Goal: Entertainment & Leisure: Browse casually

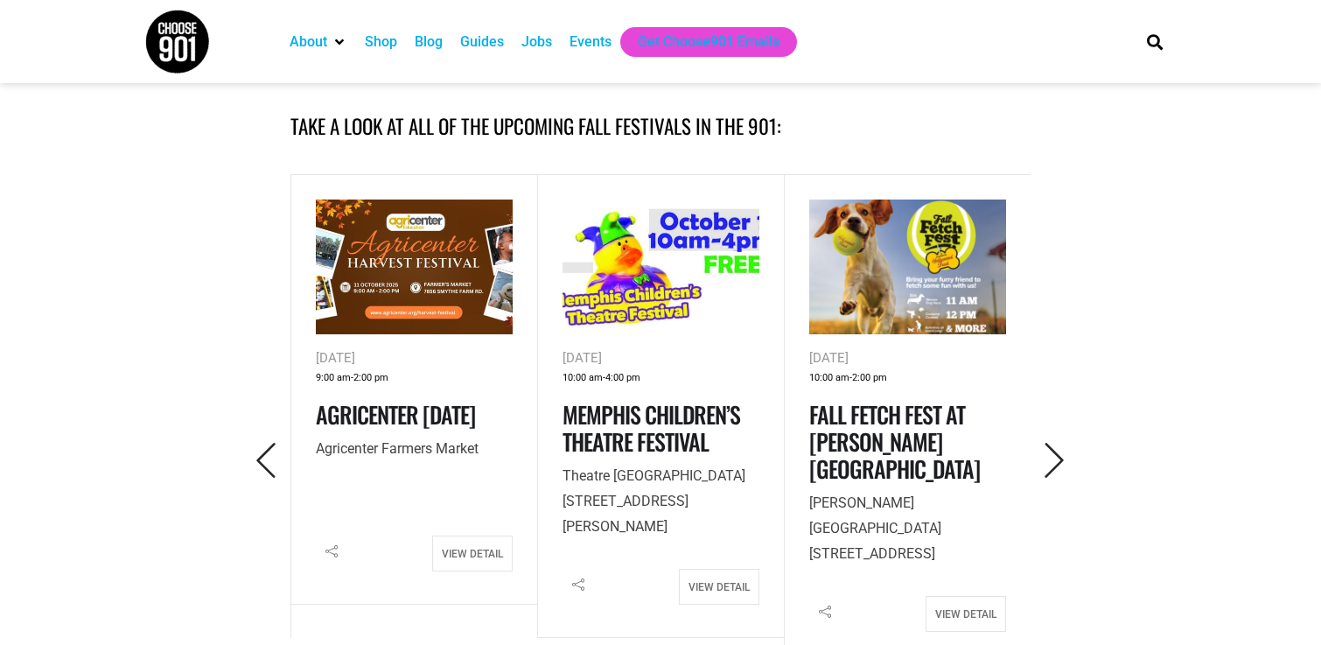
scroll to position [759, 0]
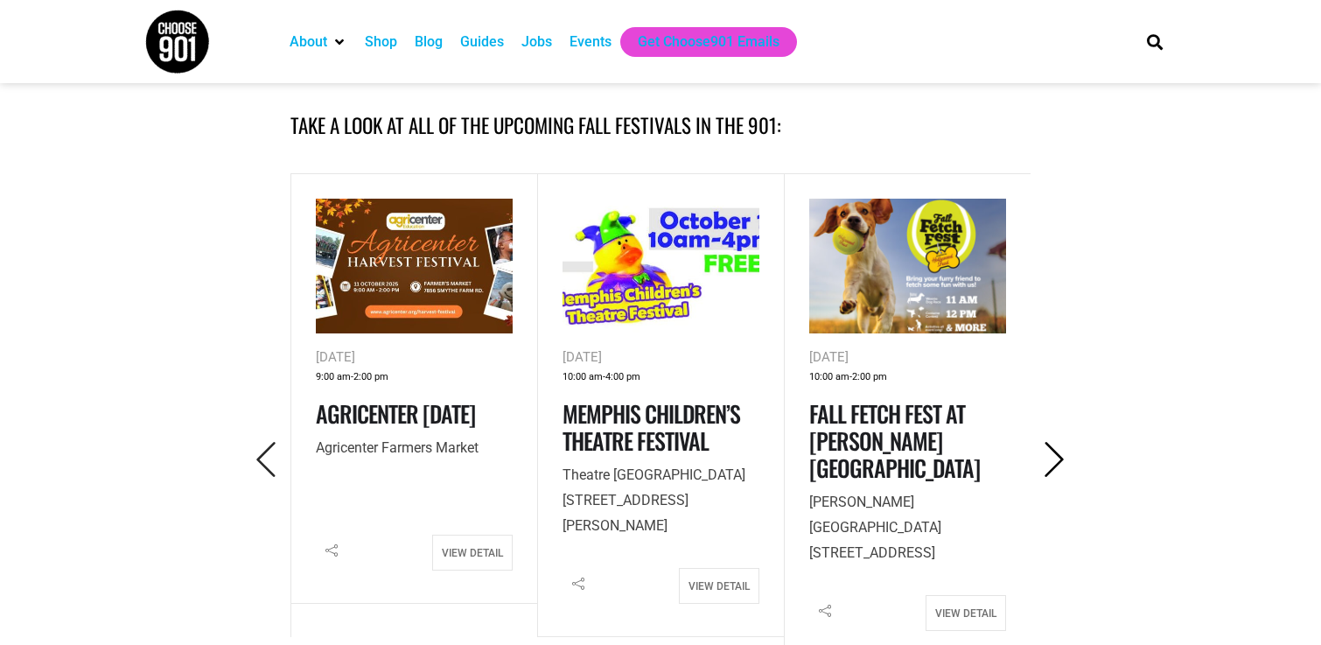
click at [1062, 470] on icon "Next" at bounding box center [1055, 460] width 36 height 36
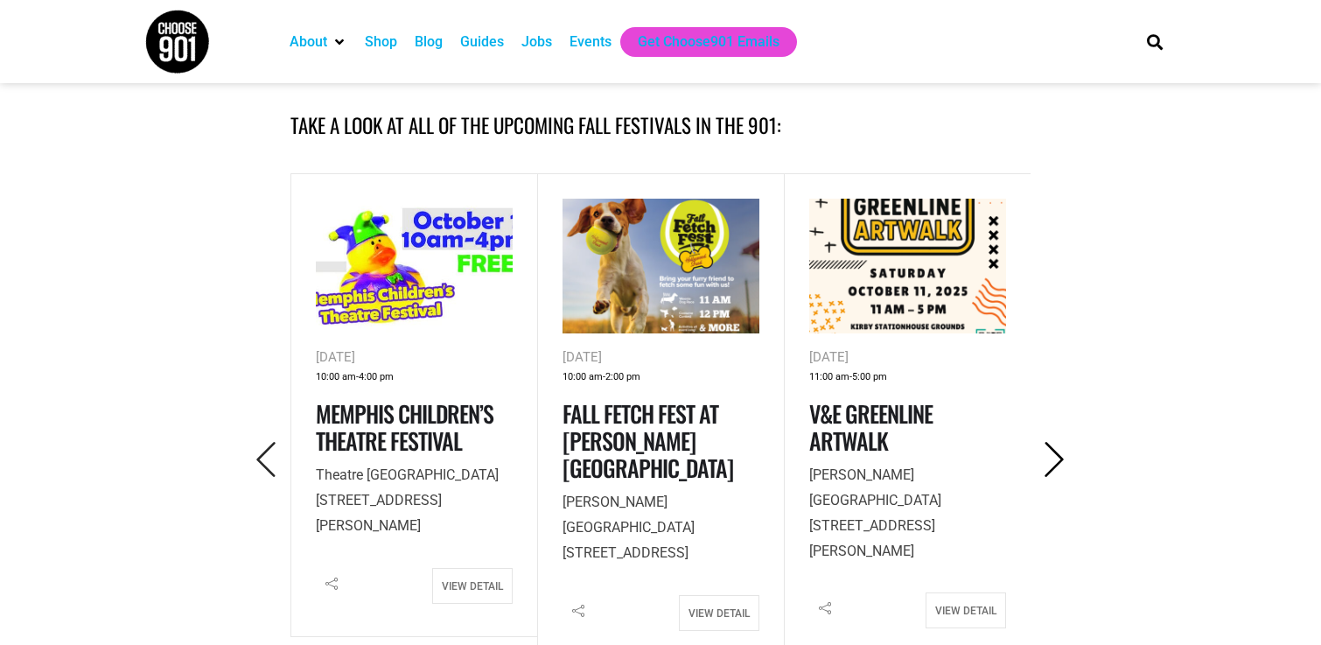
click at [1062, 470] on icon "Next" at bounding box center [1055, 460] width 36 height 36
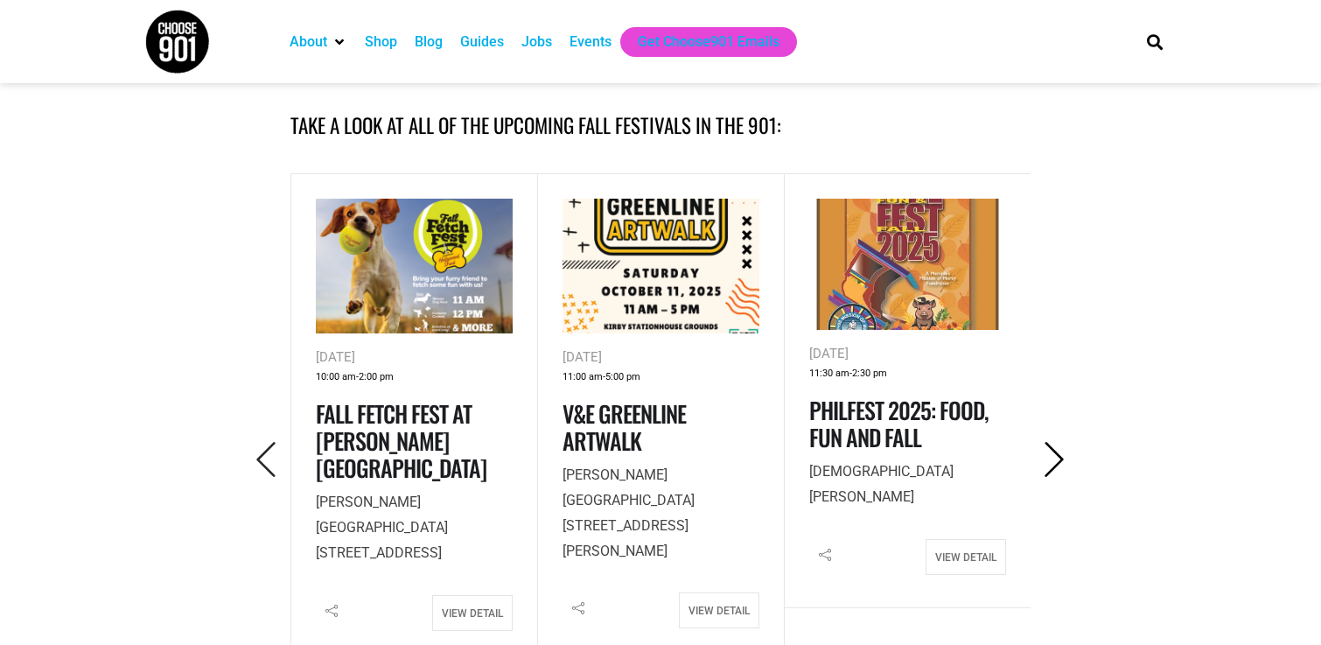
click at [1052, 459] on icon "Next" at bounding box center [1055, 460] width 36 height 36
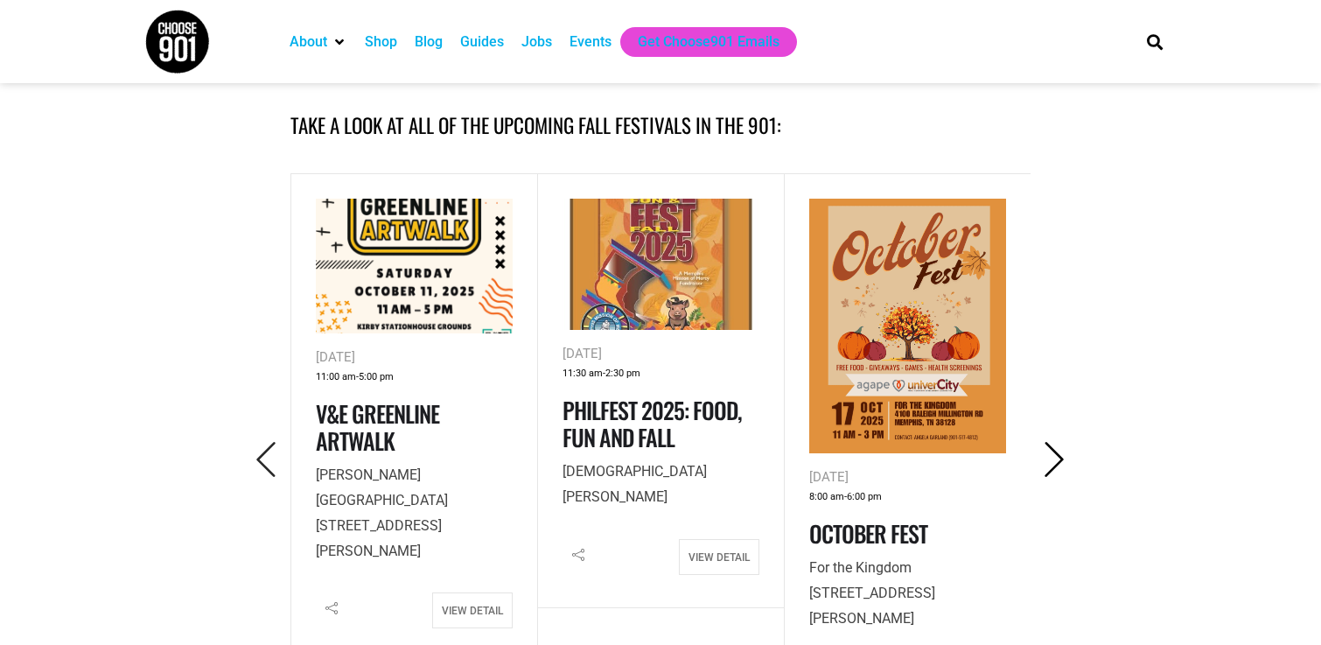
click at [1052, 459] on icon "Next" at bounding box center [1055, 460] width 36 height 36
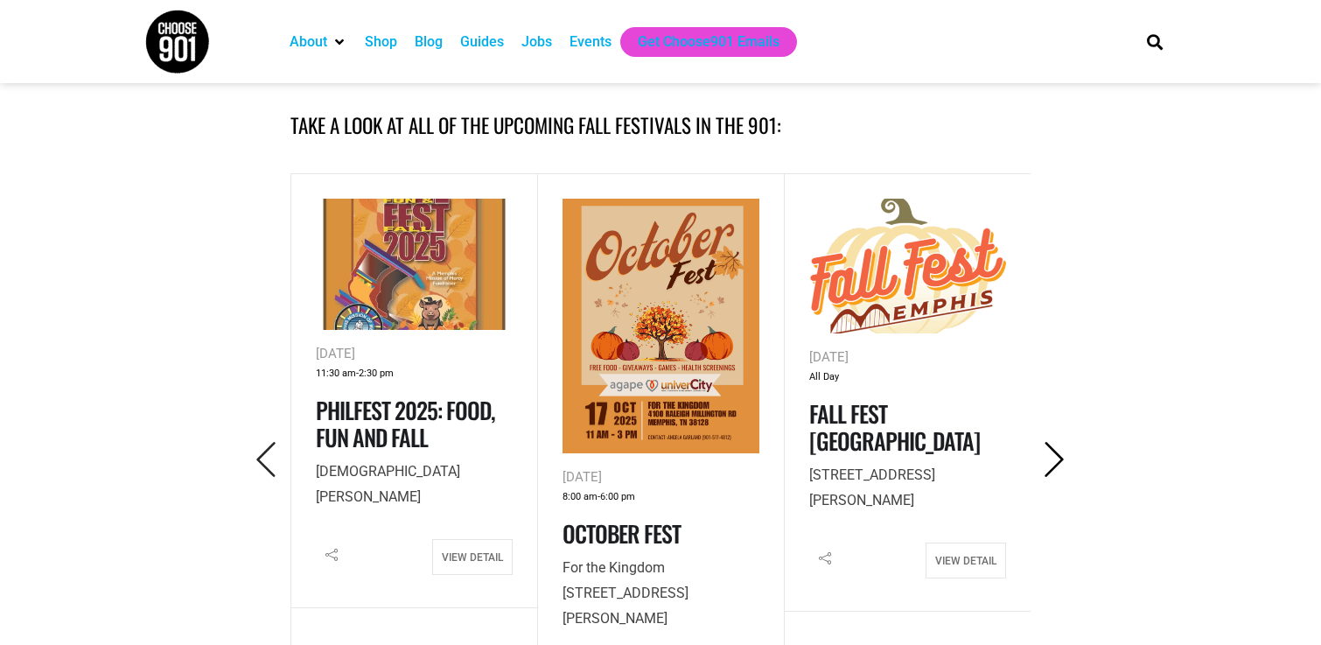
click at [1052, 459] on icon "Next" at bounding box center [1055, 460] width 36 height 36
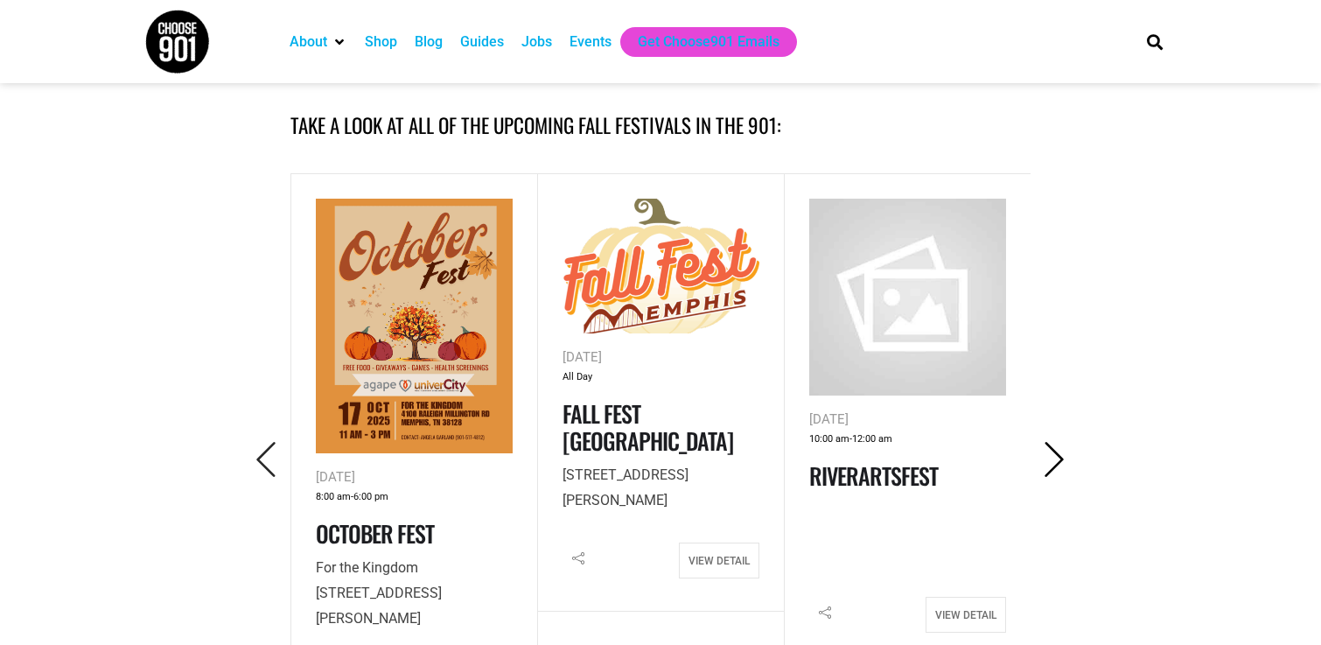
click at [1052, 459] on icon "Next" at bounding box center [1055, 460] width 36 height 36
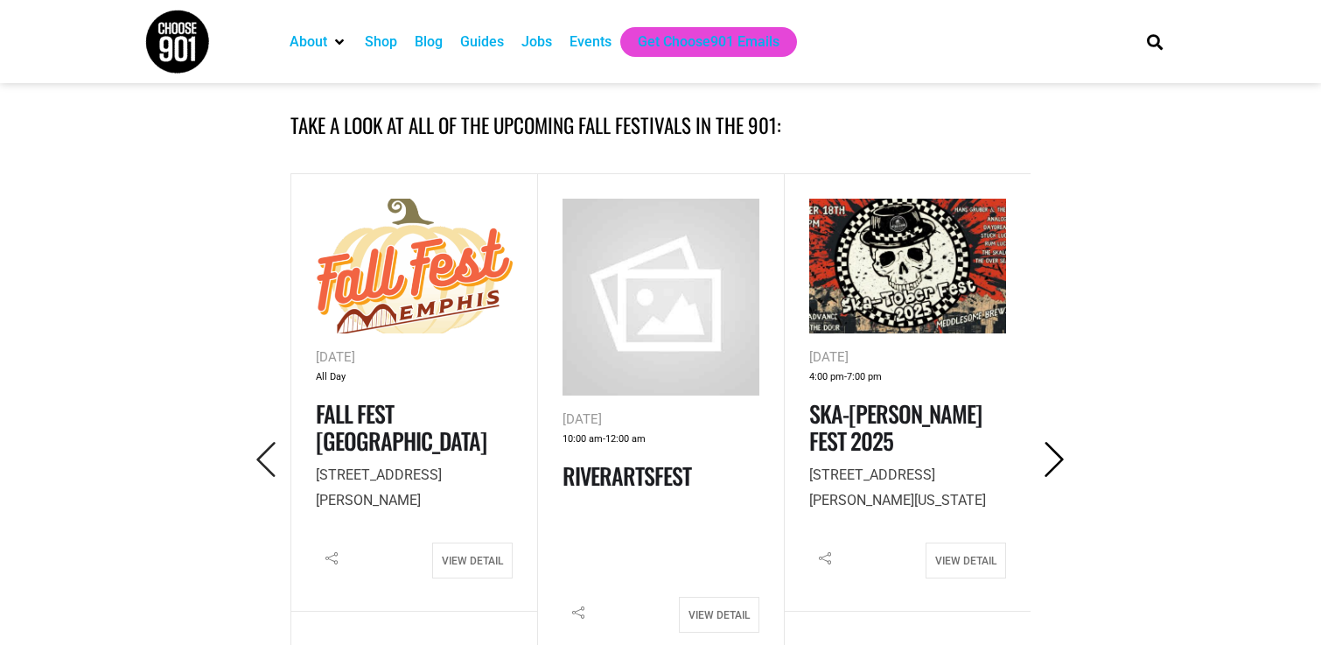
click at [1052, 459] on icon "Next" at bounding box center [1055, 460] width 36 height 36
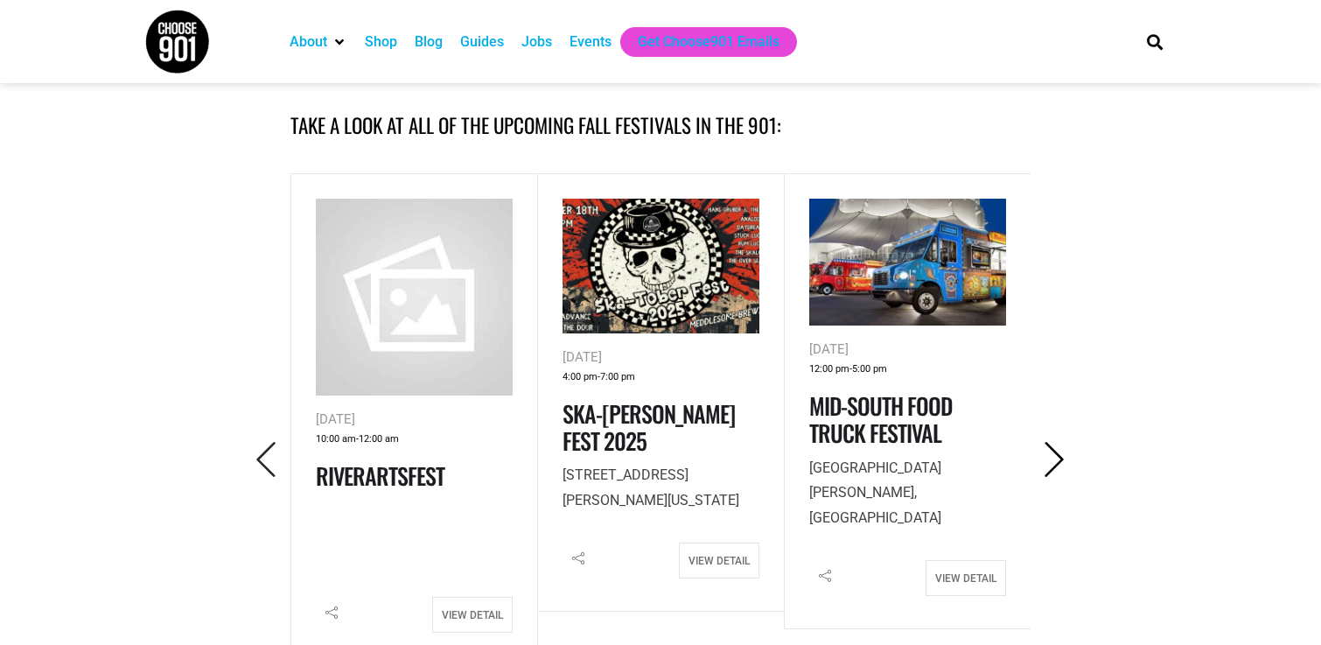
click at [1052, 459] on icon "Next" at bounding box center [1055, 460] width 36 height 36
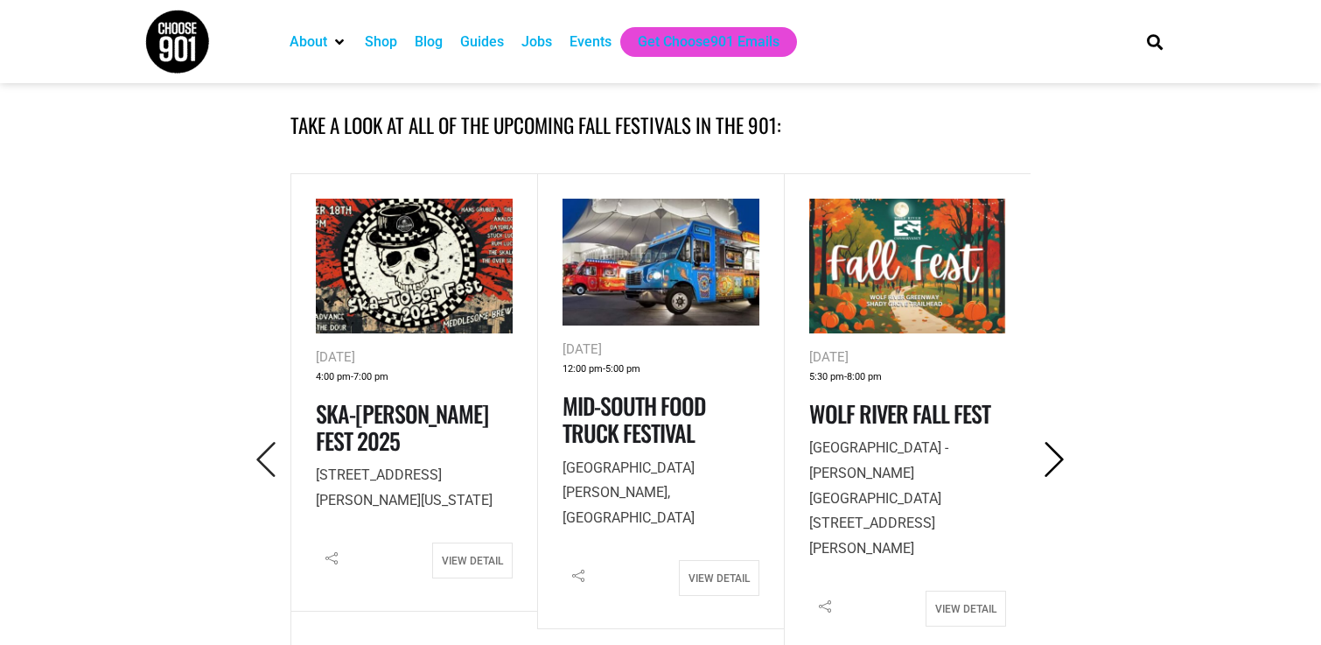
click at [1052, 459] on icon "Next" at bounding box center [1055, 460] width 36 height 36
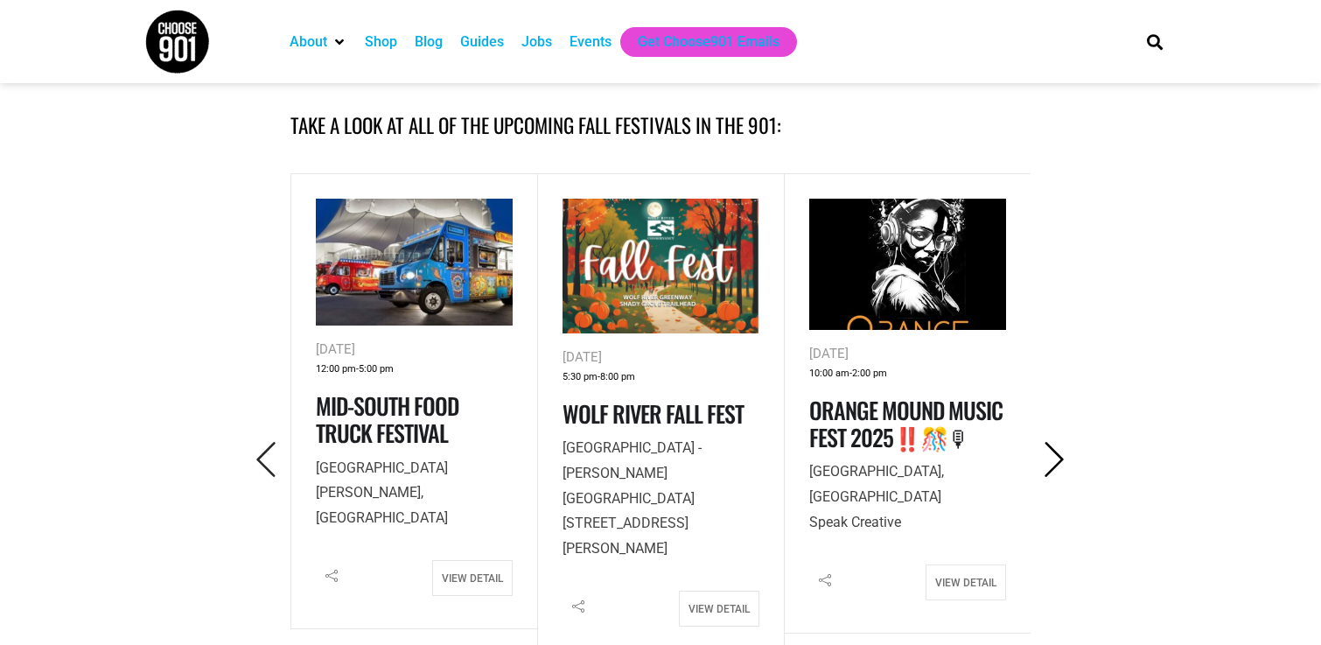
click at [1052, 459] on icon "Next" at bounding box center [1055, 460] width 36 height 36
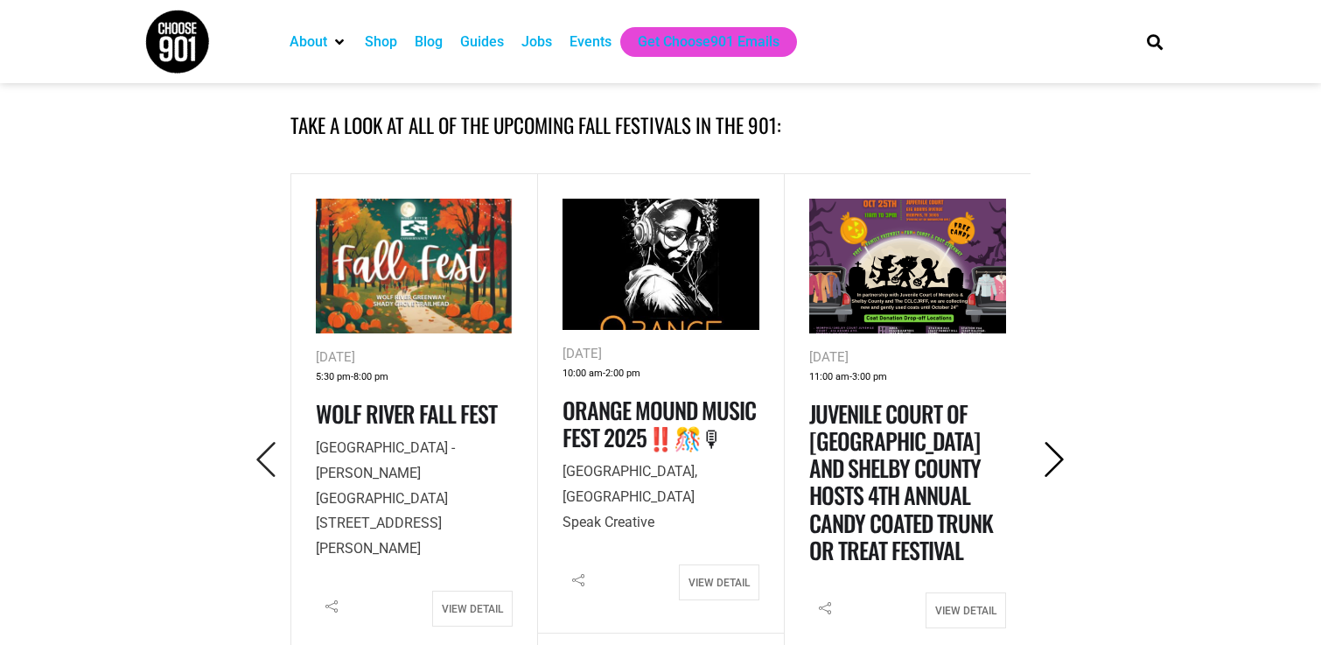
click at [1052, 459] on icon "Next" at bounding box center [1055, 460] width 36 height 36
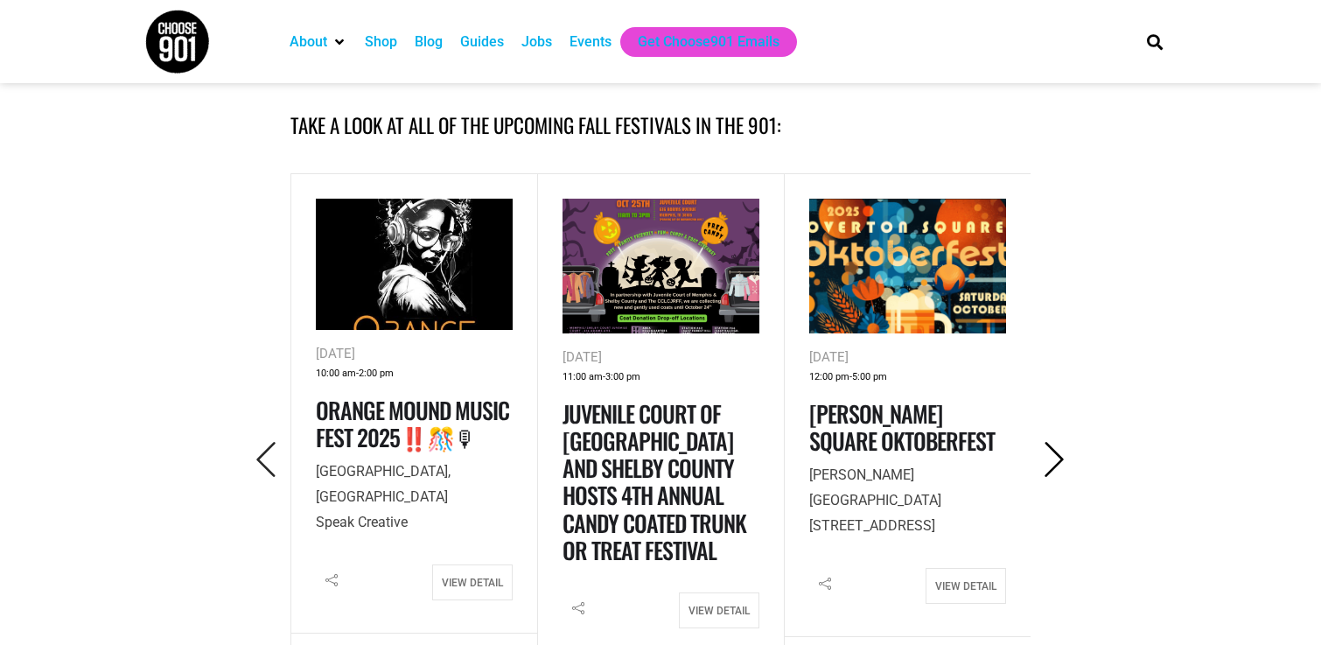
click at [1052, 459] on icon "Next" at bounding box center [1055, 460] width 36 height 36
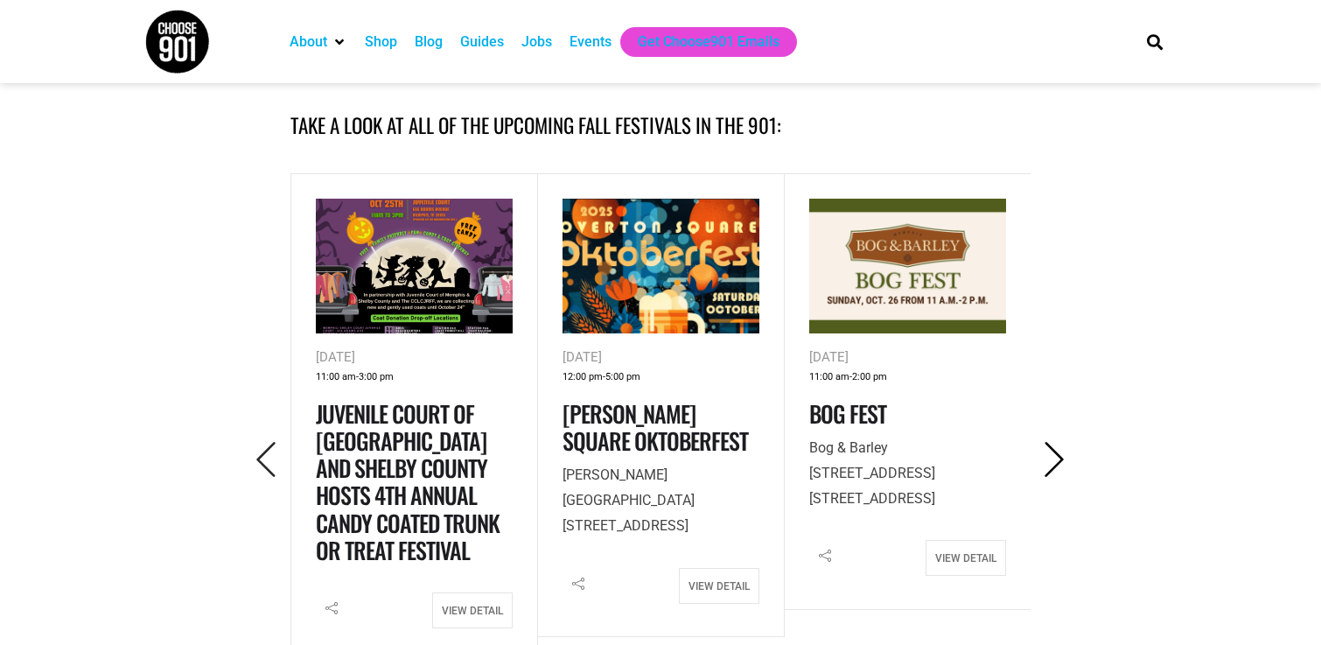
click at [1052, 459] on icon "Next" at bounding box center [1055, 460] width 36 height 36
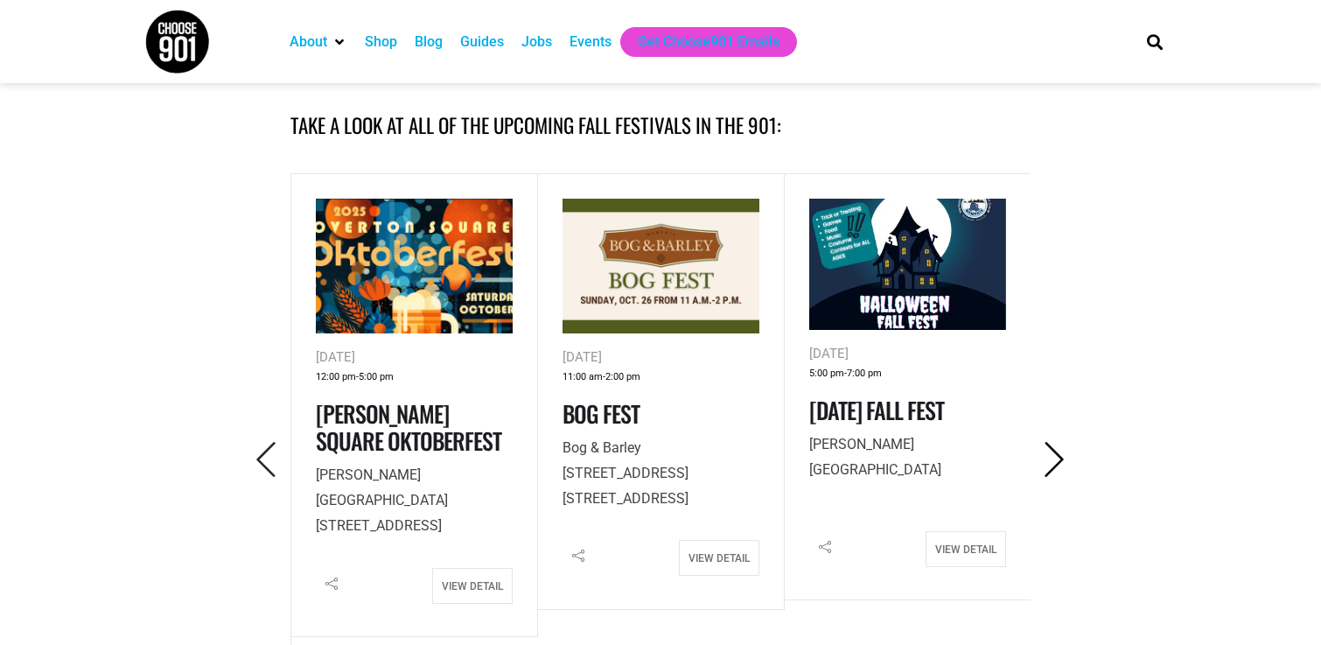
click at [1052, 459] on icon "Next" at bounding box center [1055, 460] width 36 height 36
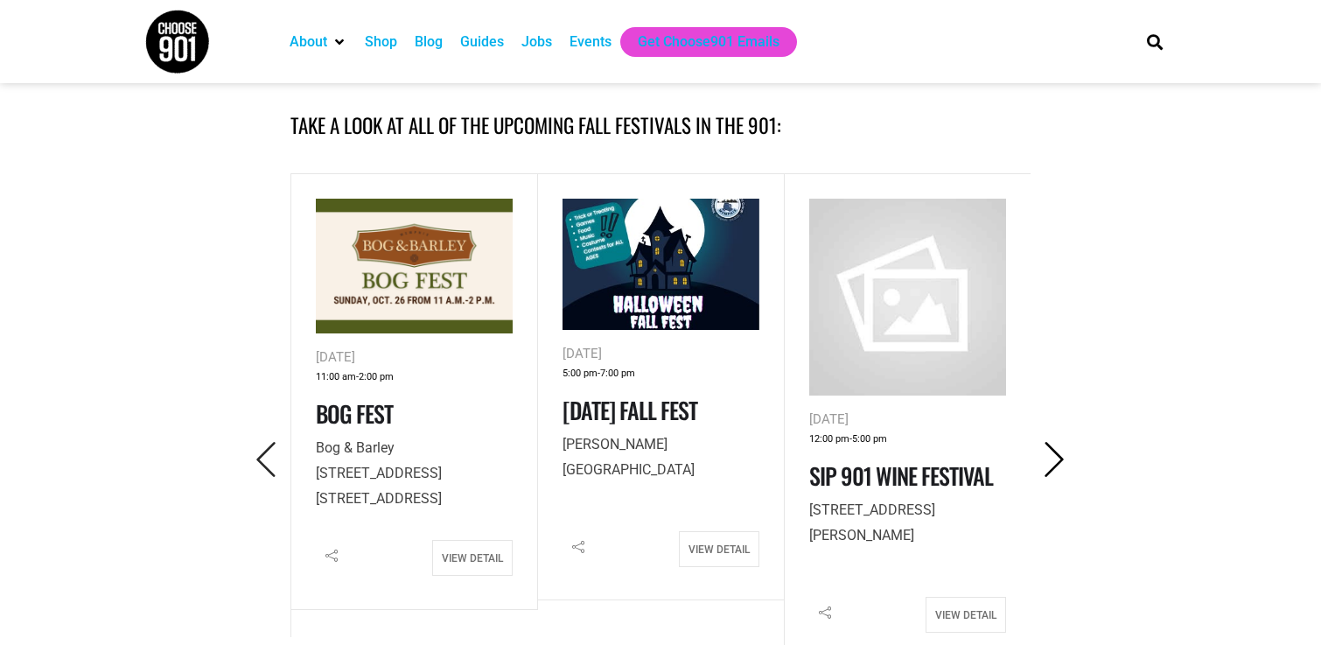
click at [1052, 459] on icon "Next" at bounding box center [1055, 460] width 36 height 36
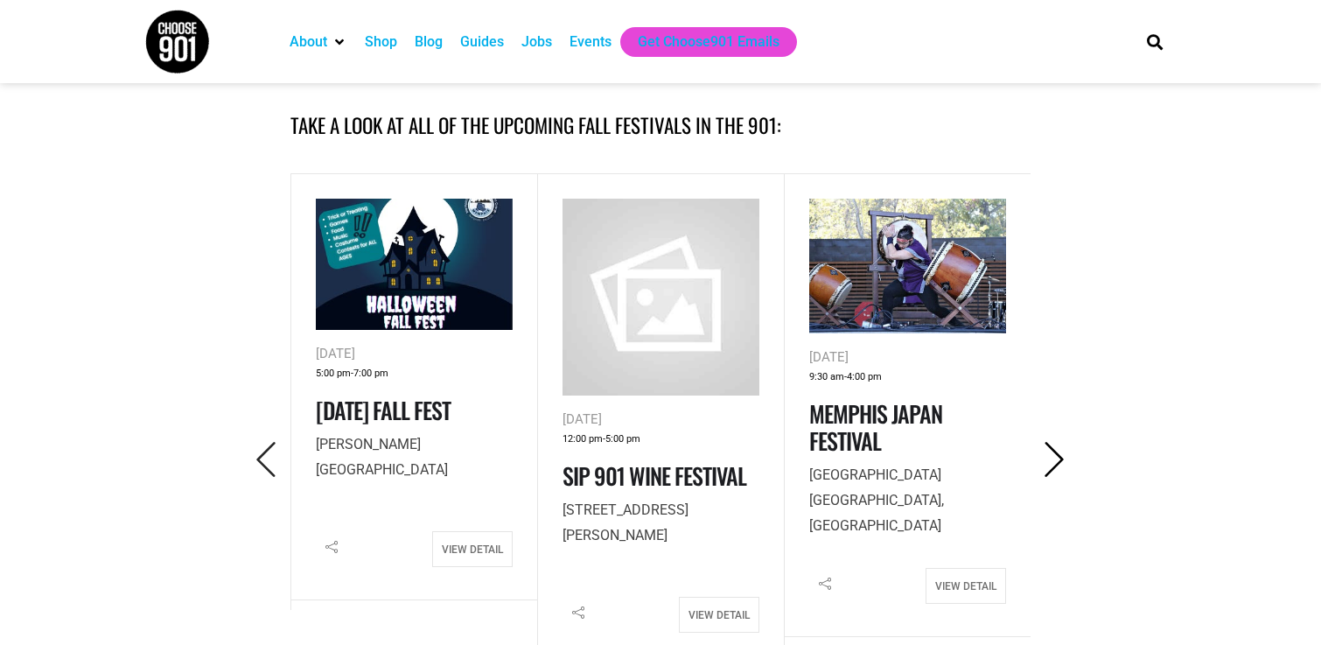
click at [1052, 459] on icon "Next" at bounding box center [1055, 460] width 36 height 36
